Goal: Task Accomplishment & Management: Manage account settings

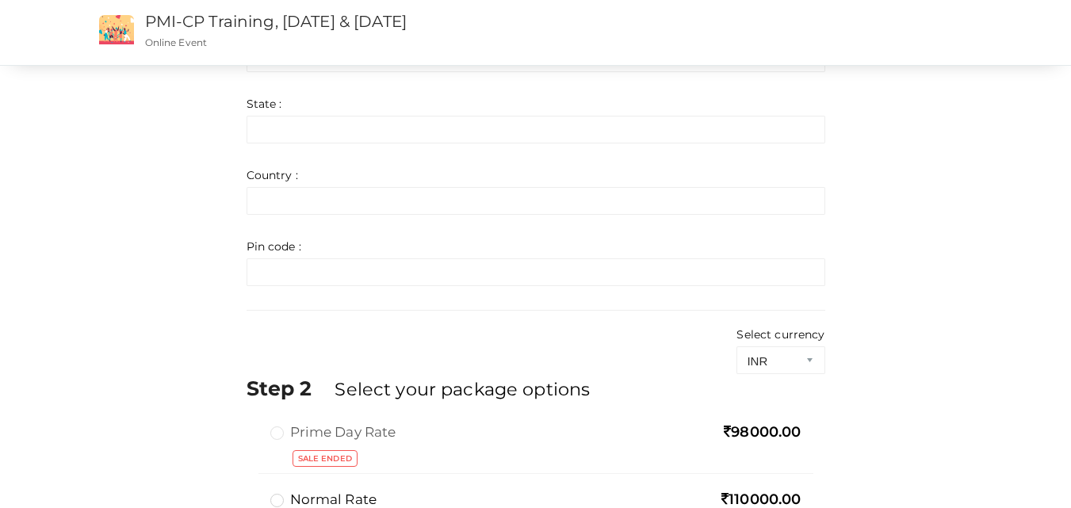
scroll to position [1009, 0]
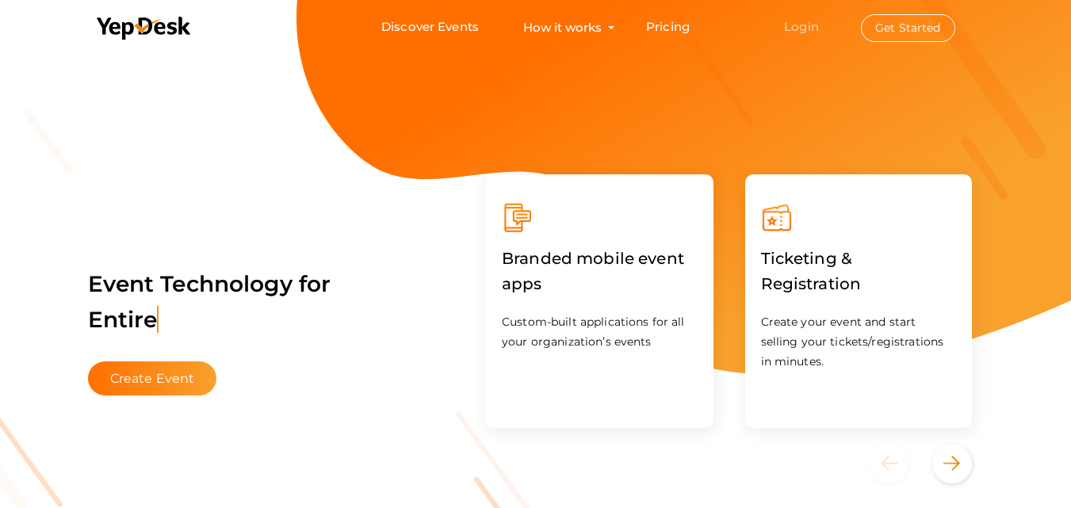
click at [801, 30] on link "Login" at bounding box center [801, 26] width 35 height 15
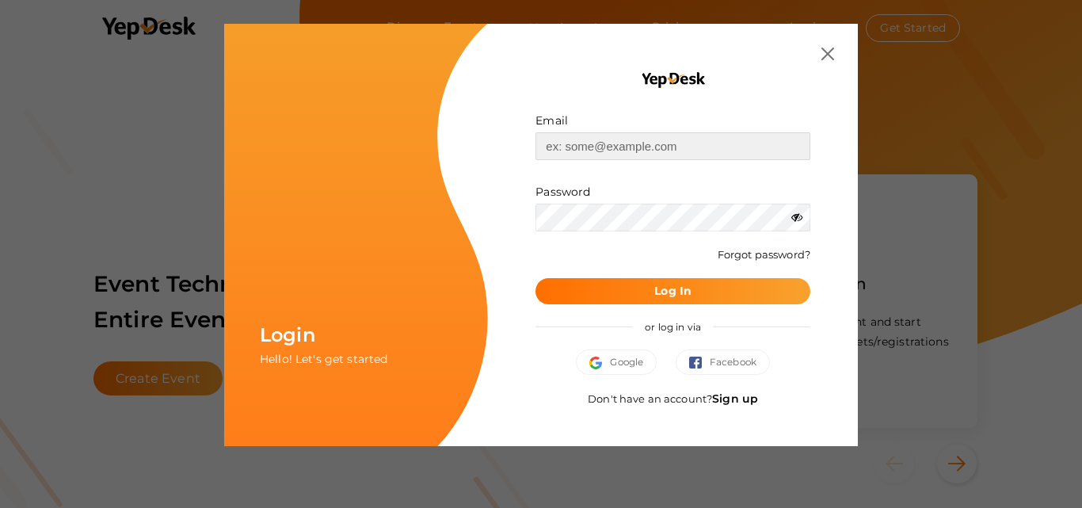
click at [756, 142] on input "text" at bounding box center [673, 146] width 275 height 28
type input "[EMAIL_ADDRESS][DOMAIN_NAME]"
click at [674, 278] on button "Log In" at bounding box center [673, 291] width 275 height 26
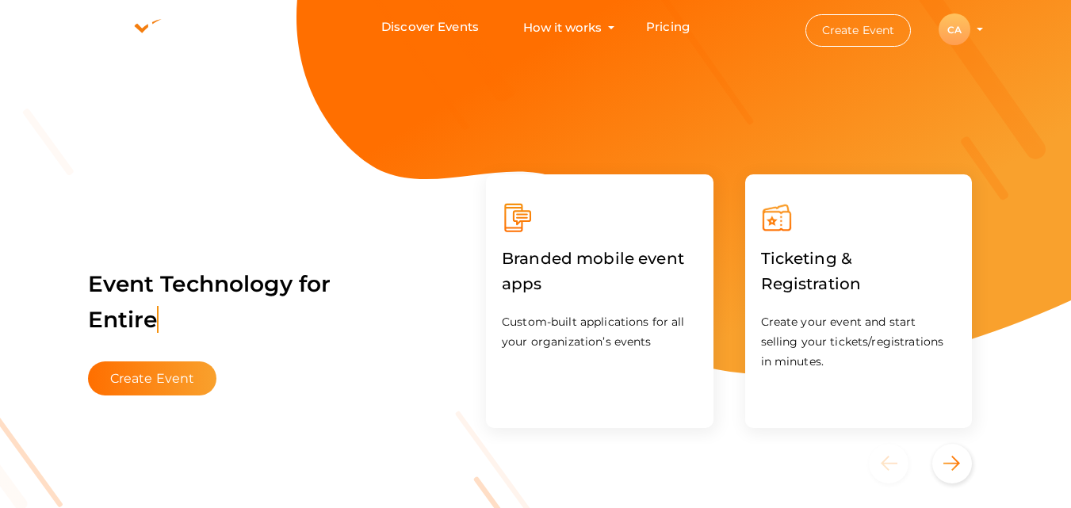
click at [954, 38] on div "CA" at bounding box center [954, 29] width 32 height 32
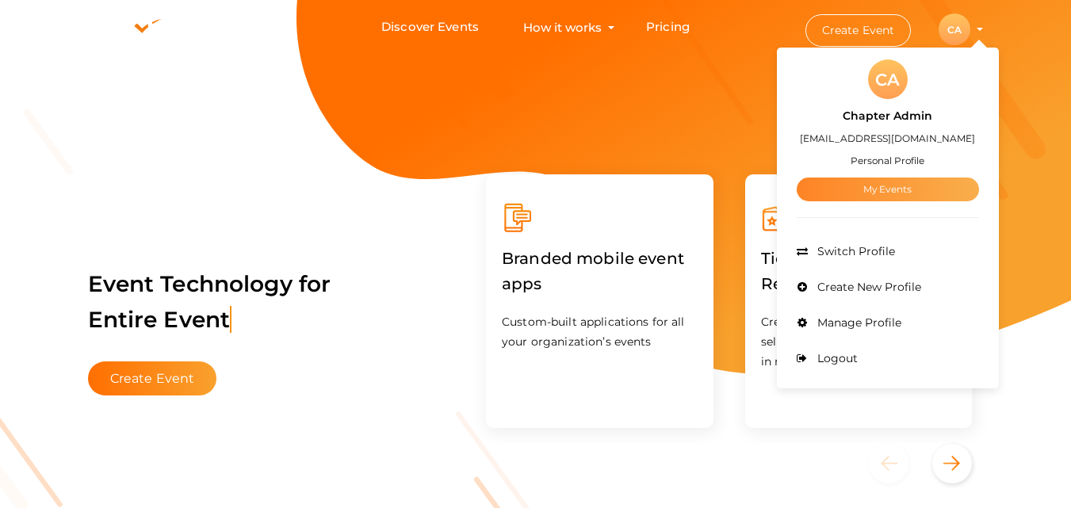
click at [871, 193] on link "My Events" at bounding box center [887, 189] width 182 height 24
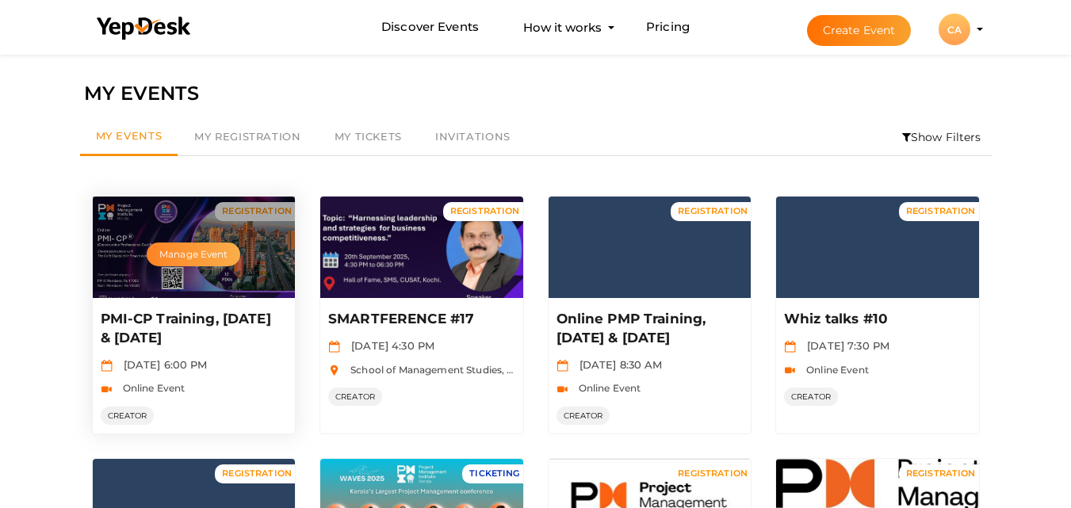
click at [189, 250] on button "Manage Event" at bounding box center [194, 254] width 94 height 24
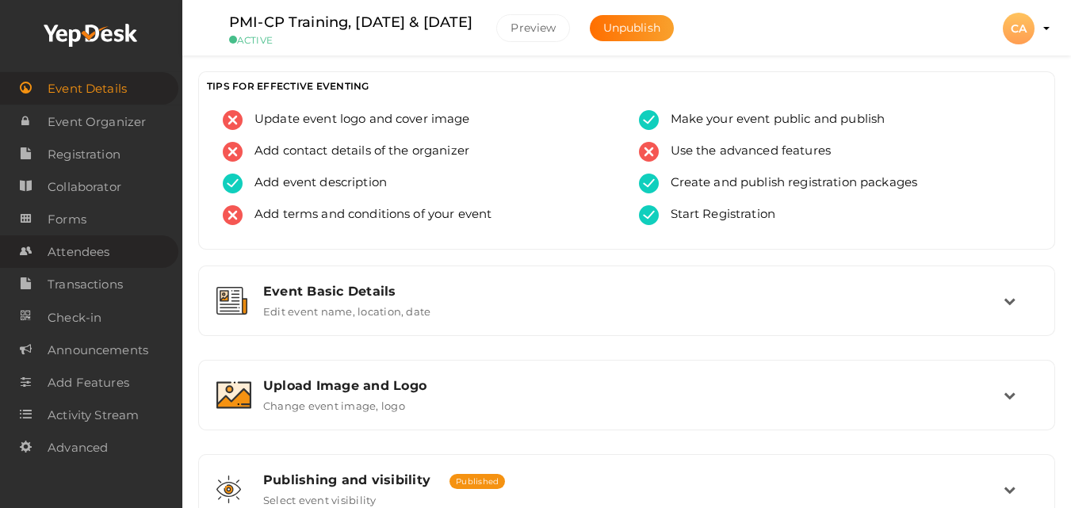
click at [64, 253] on span "Attendees" at bounding box center [79, 252] width 62 height 32
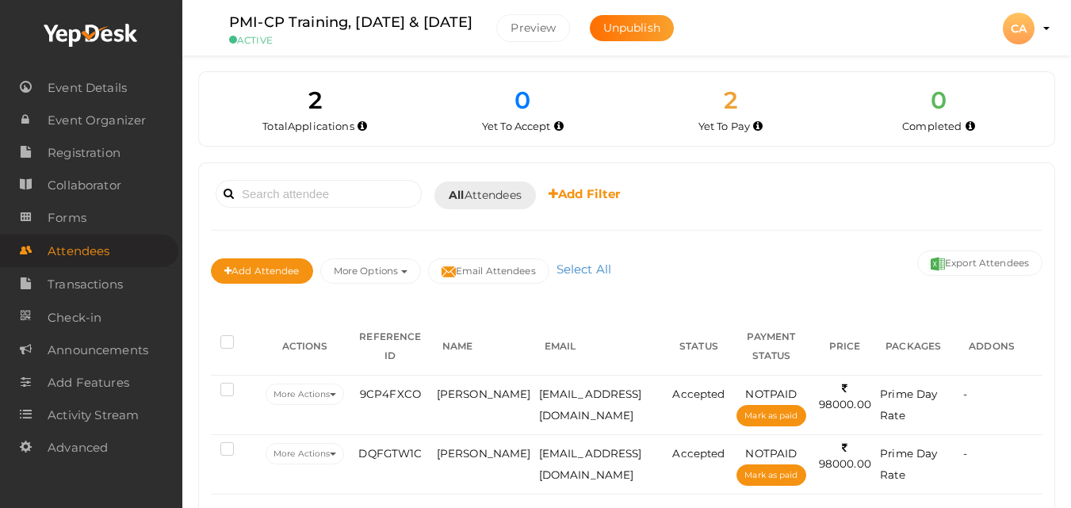
scroll to position [47, 0]
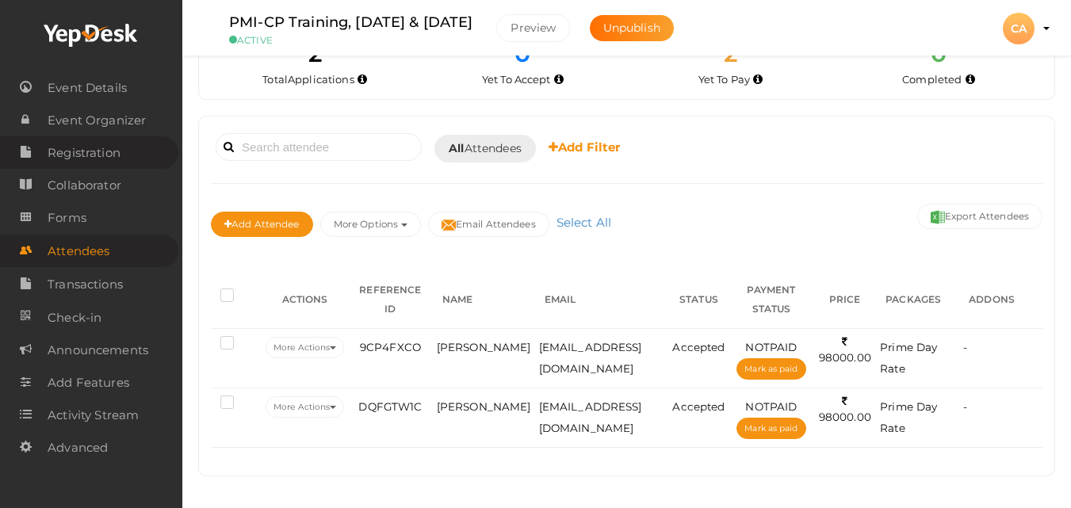
click at [75, 162] on span "Registration" at bounding box center [84, 153] width 73 height 32
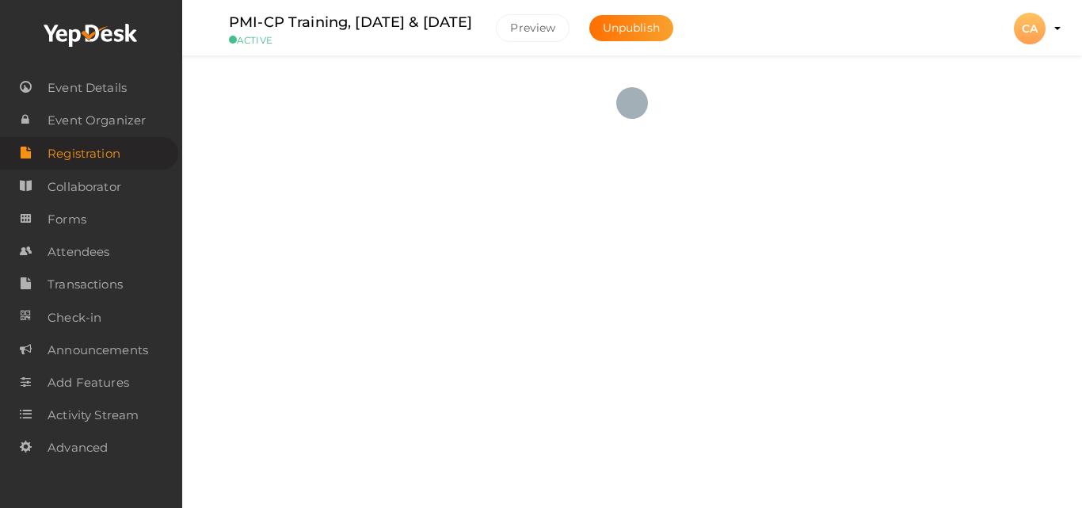
checkbox input "true"
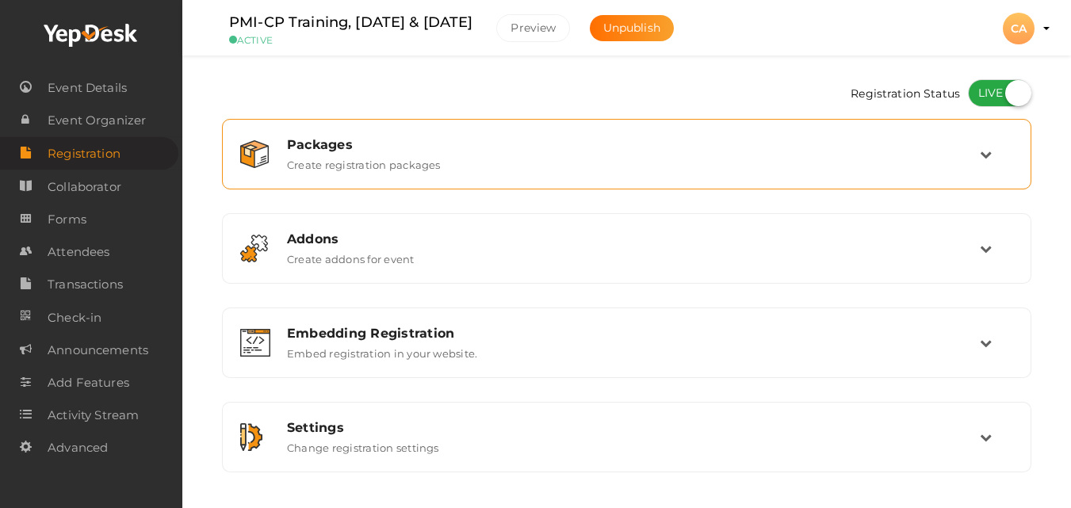
click at [861, 159] on div "Packages Create registration packages" at bounding box center [627, 154] width 704 height 34
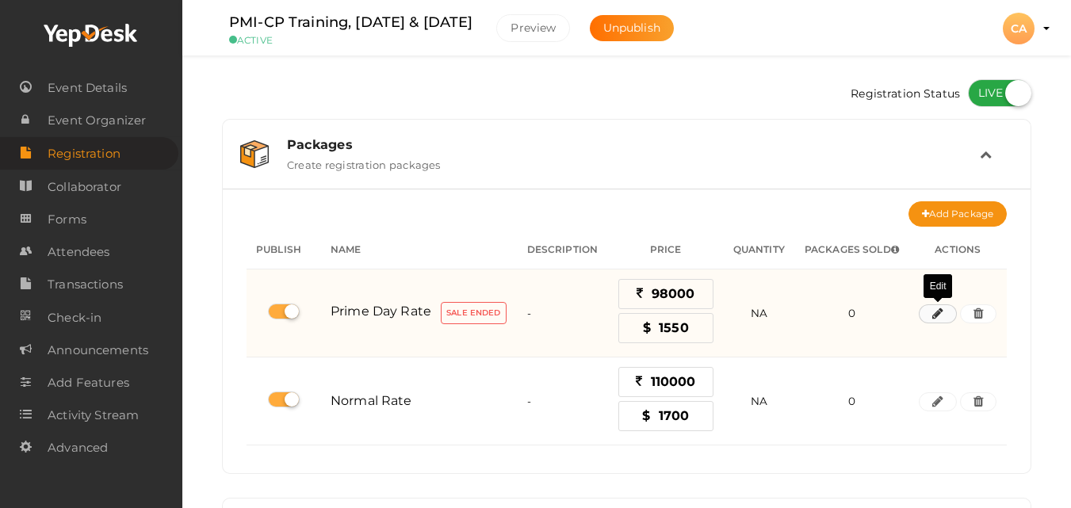
click at [944, 314] on button "button" at bounding box center [937, 313] width 38 height 19
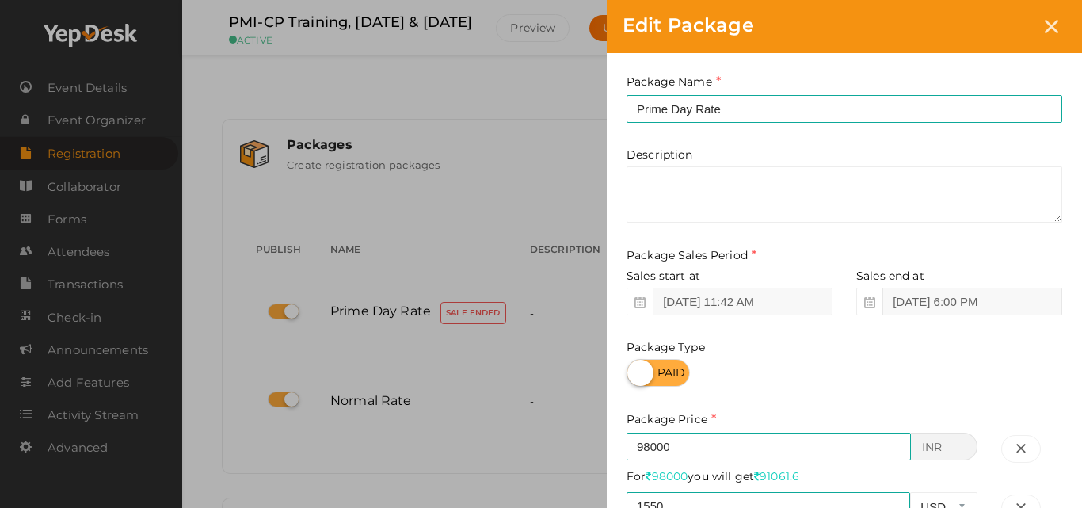
click at [937, 345] on div "Package Type" at bounding box center [845, 327] width 436 height 119
click at [912, 307] on input "[DATE] 6:00 PM" at bounding box center [973, 302] width 180 height 28
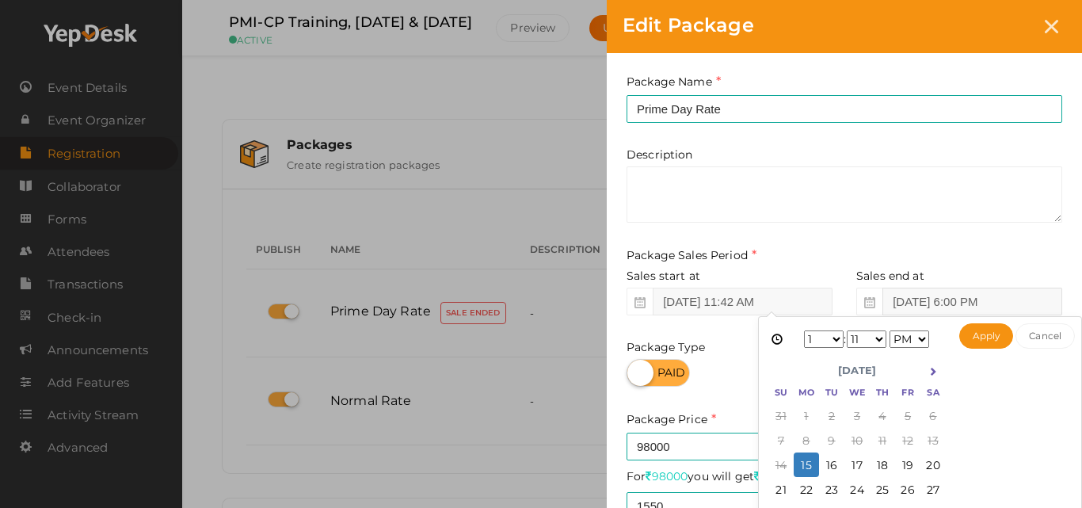
click at [912, 307] on input "[DATE] 6:00 PM" at bounding box center [973, 302] width 180 height 28
click at [998, 338] on button "Apply" at bounding box center [987, 335] width 55 height 25
click at [971, 291] on input "[DATE] 6:00 PM" at bounding box center [973, 302] width 180 height 28
click at [979, 344] on button "Apply" at bounding box center [987, 335] width 55 height 25
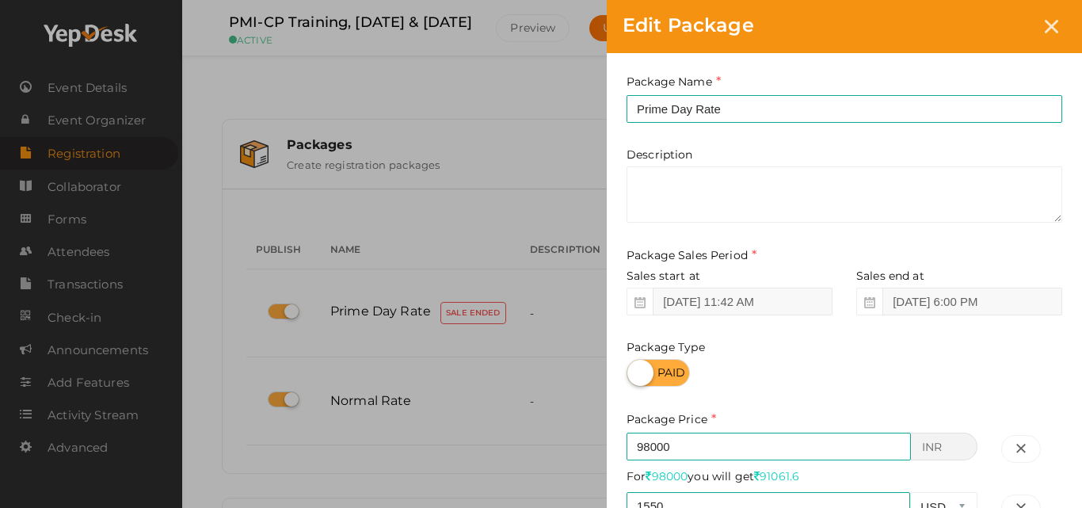
click at [775, 385] on div at bounding box center [845, 373] width 436 height 28
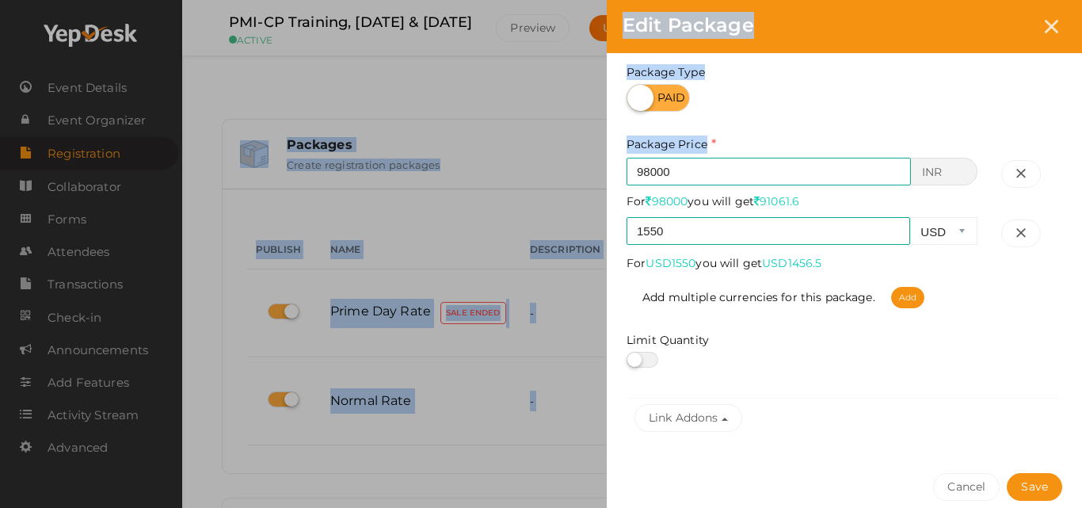
scroll to position [345, 0]
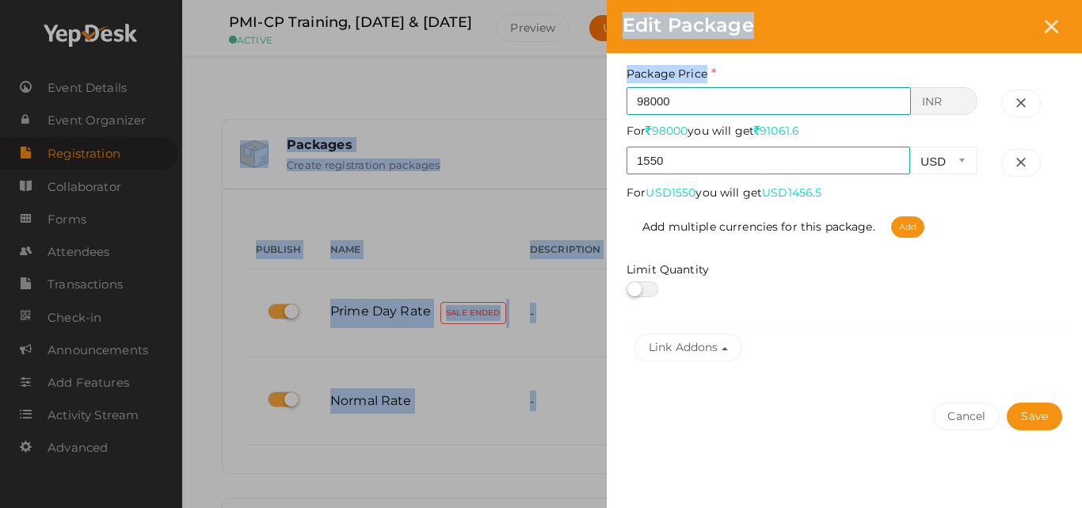
drag, startPoint x: 1077, startPoint y: 422, endPoint x: 1078, endPoint y: 506, distance: 84.0
click at [1078, 506] on div "Package Name Prime Day Rate This field is Required. Package Name already used. …" at bounding box center [844, 109] width 475 height 803
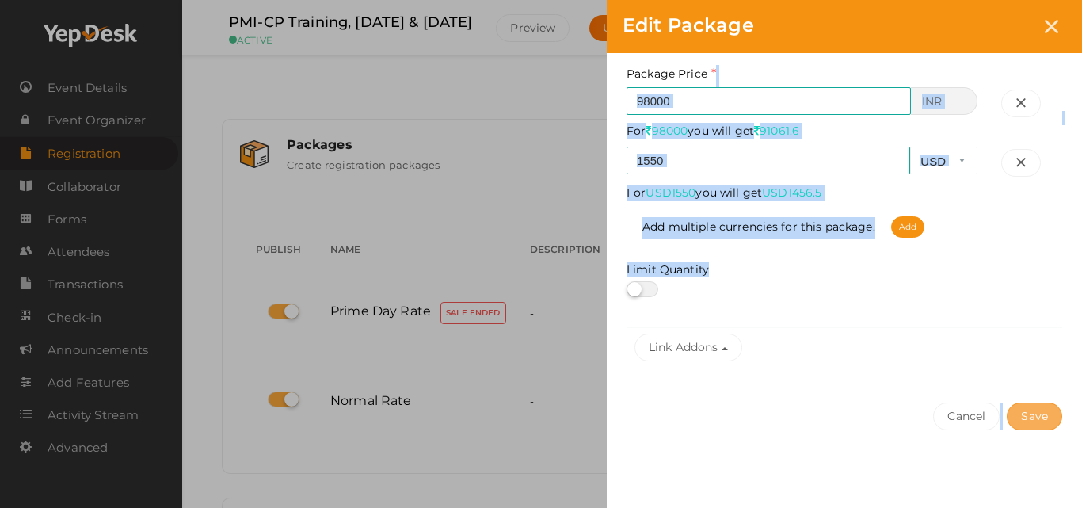
click at [1044, 414] on button "Save" at bounding box center [1034, 417] width 55 height 28
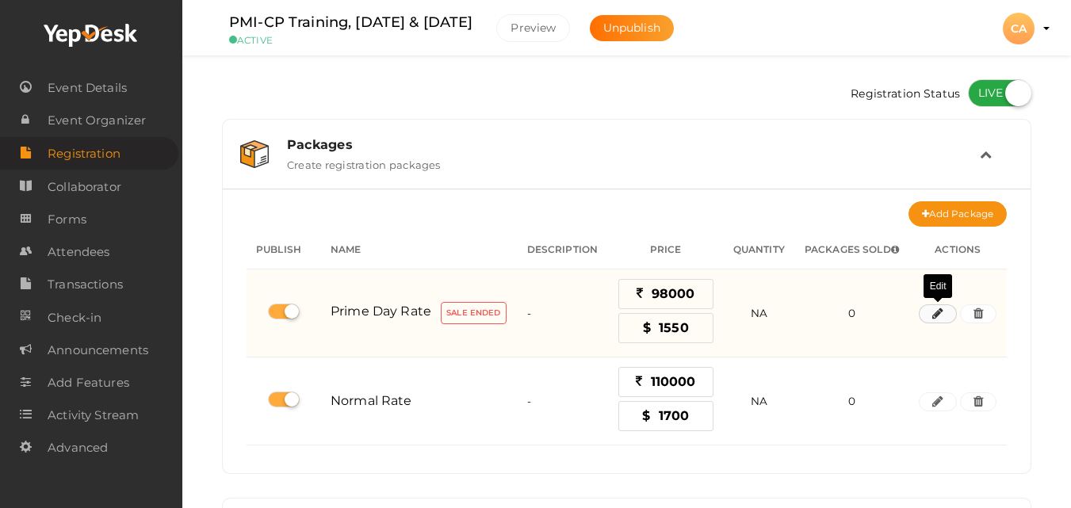
click at [937, 317] on icon "button" at bounding box center [937, 314] width 11 height 10
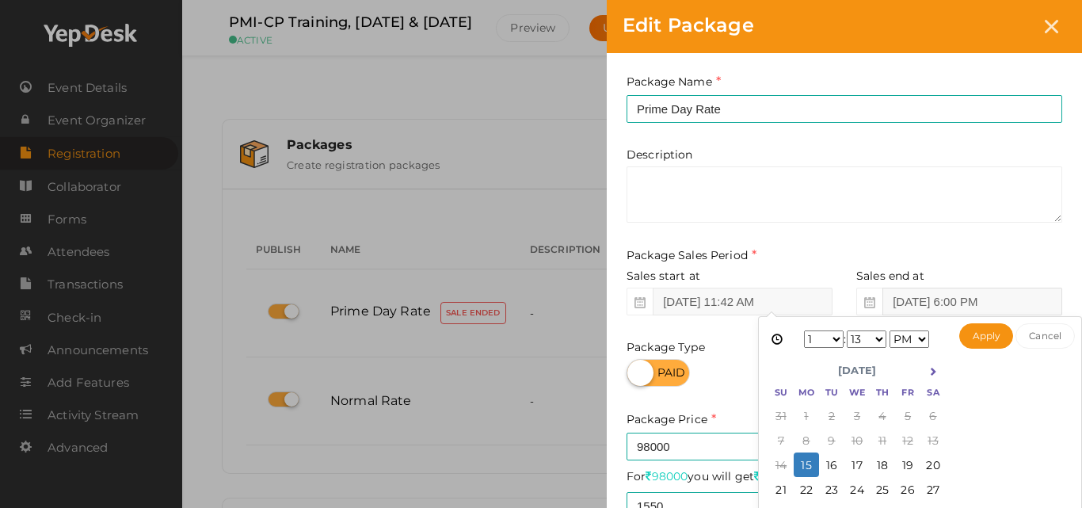
click at [938, 307] on input "[DATE] 6:00 PM" at bounding box center [973, 302] width 180 height 28
click at [832, 340] on select "1 2 3 4 5 6 7 8 9 10 11 12" at bounding box center [824, 338] width 40 height 17
click at [884, 337] on select "00 01 02 03 04 05 06 07 08 09 10 11 12 13 14 15 16 17 18 19 20 21 22 23 24 25 2…" at bounding box center [867, 338] width 40 height 17
click at [977, 332] on button "Apply" at bounding box center [987, 335] width 55 height 25
type input "[DATE] 11:30 PM"
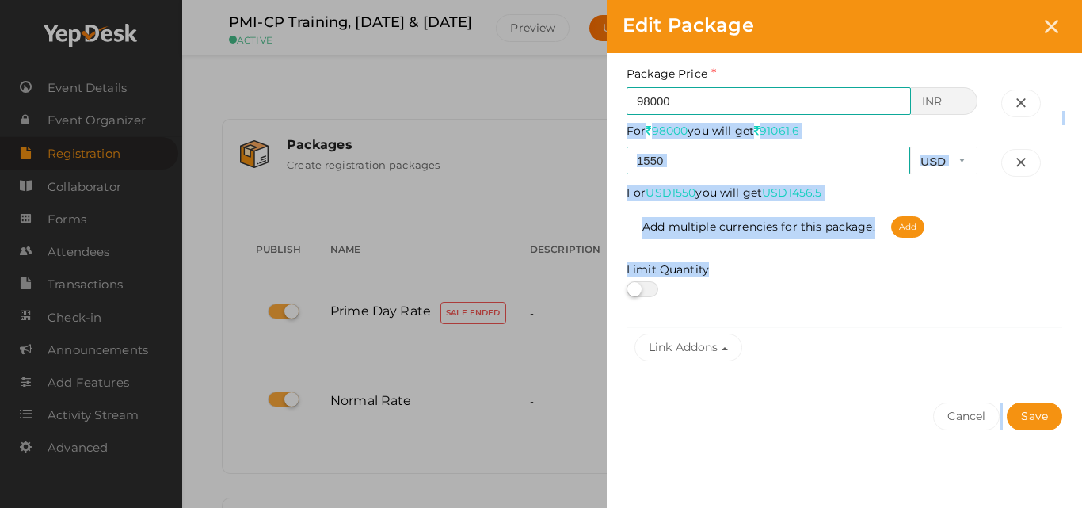
drag, startPoint x: 1062, startPoint y: 459, endPoint x: 1067, endPoint y: 501, distance: 42.3
click at [1067, 501] on div "Package Name Prime Day Rate This field is Required. Package Name already used. …" at bounding box center [844, 109] width 475 height 803
click at [1040, 425] on button "Save" at bounding box center [1034, 417] width 55 height 28
